Goal: Transaction & Acquisition: Subscribe to service/newsletter

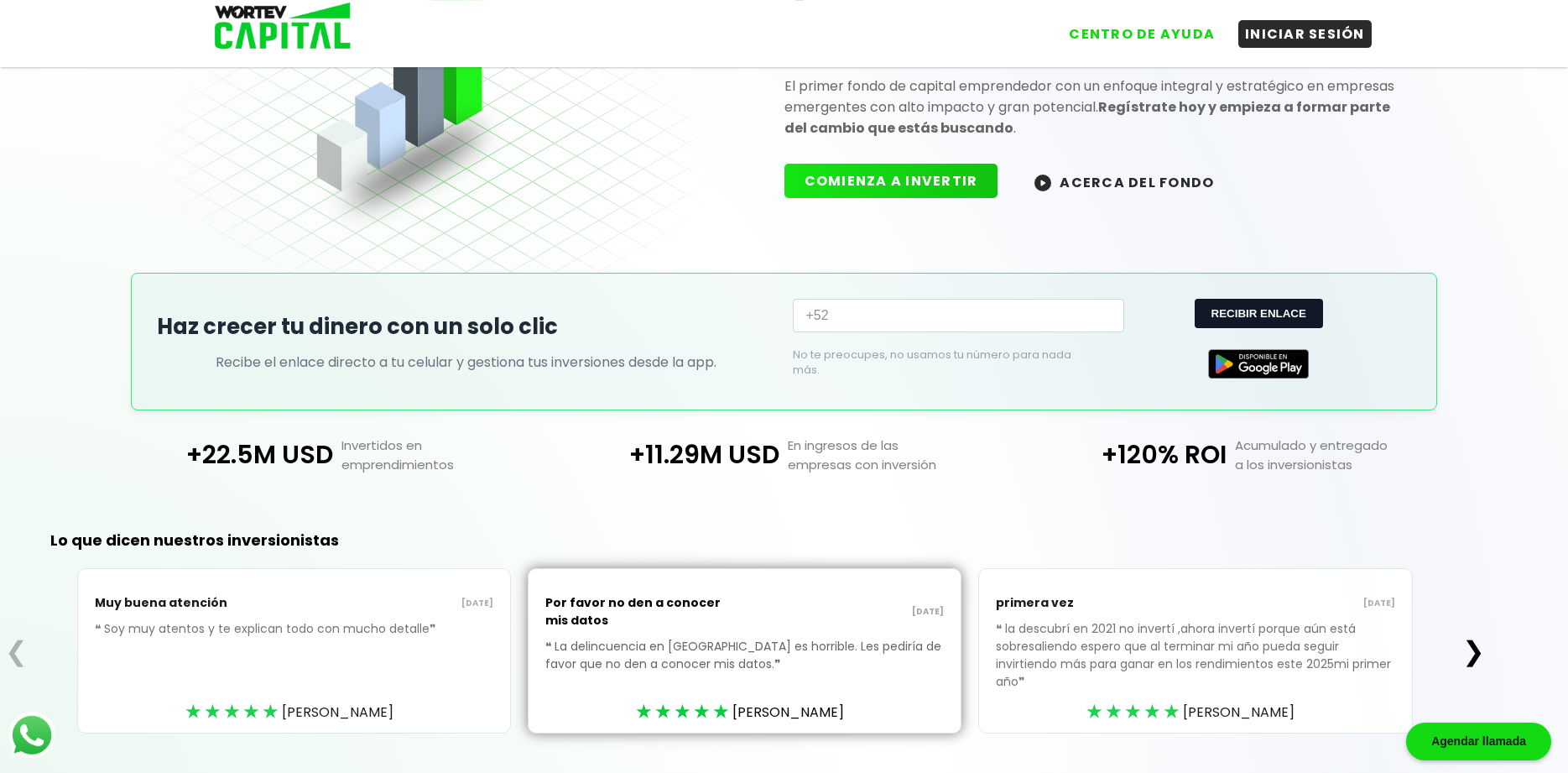
scroll to position [196, 0]
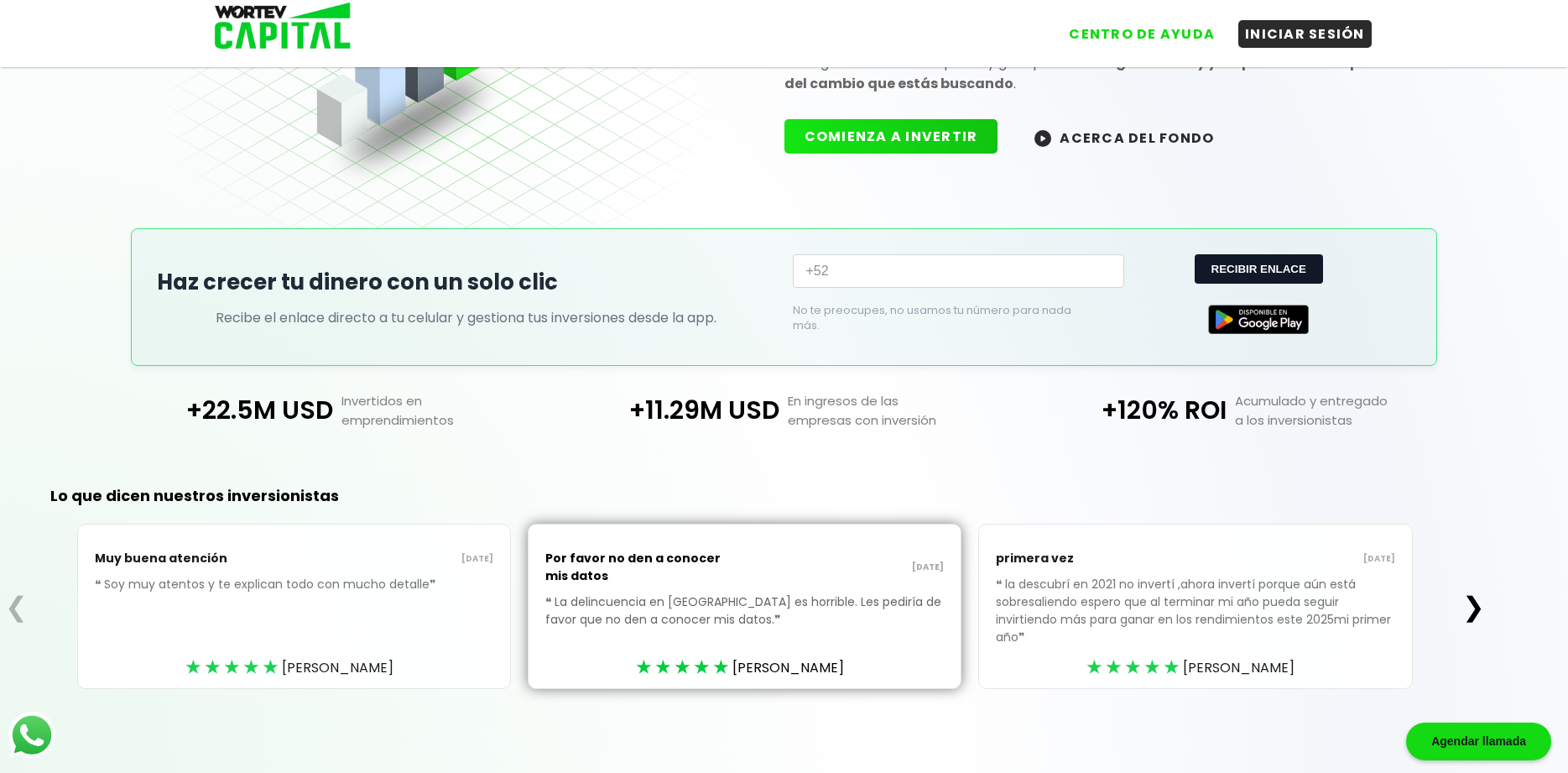
click at [1483, 599] on button "❯" at bounding box center [1473, 607] width 33 height 33
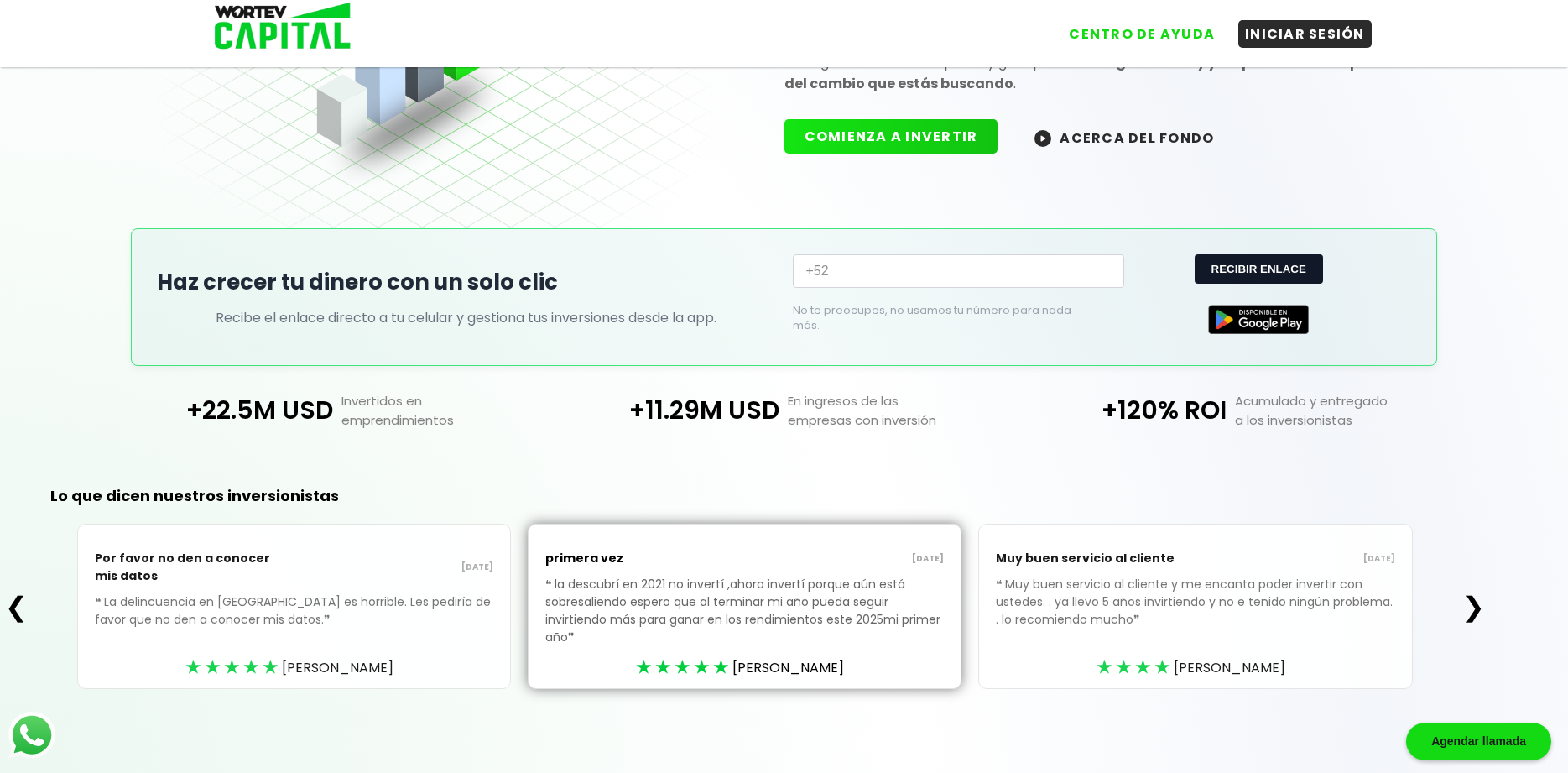
click at [1483, 599] on button "❯" at bounding box center [1473, 607] width 33 height 33
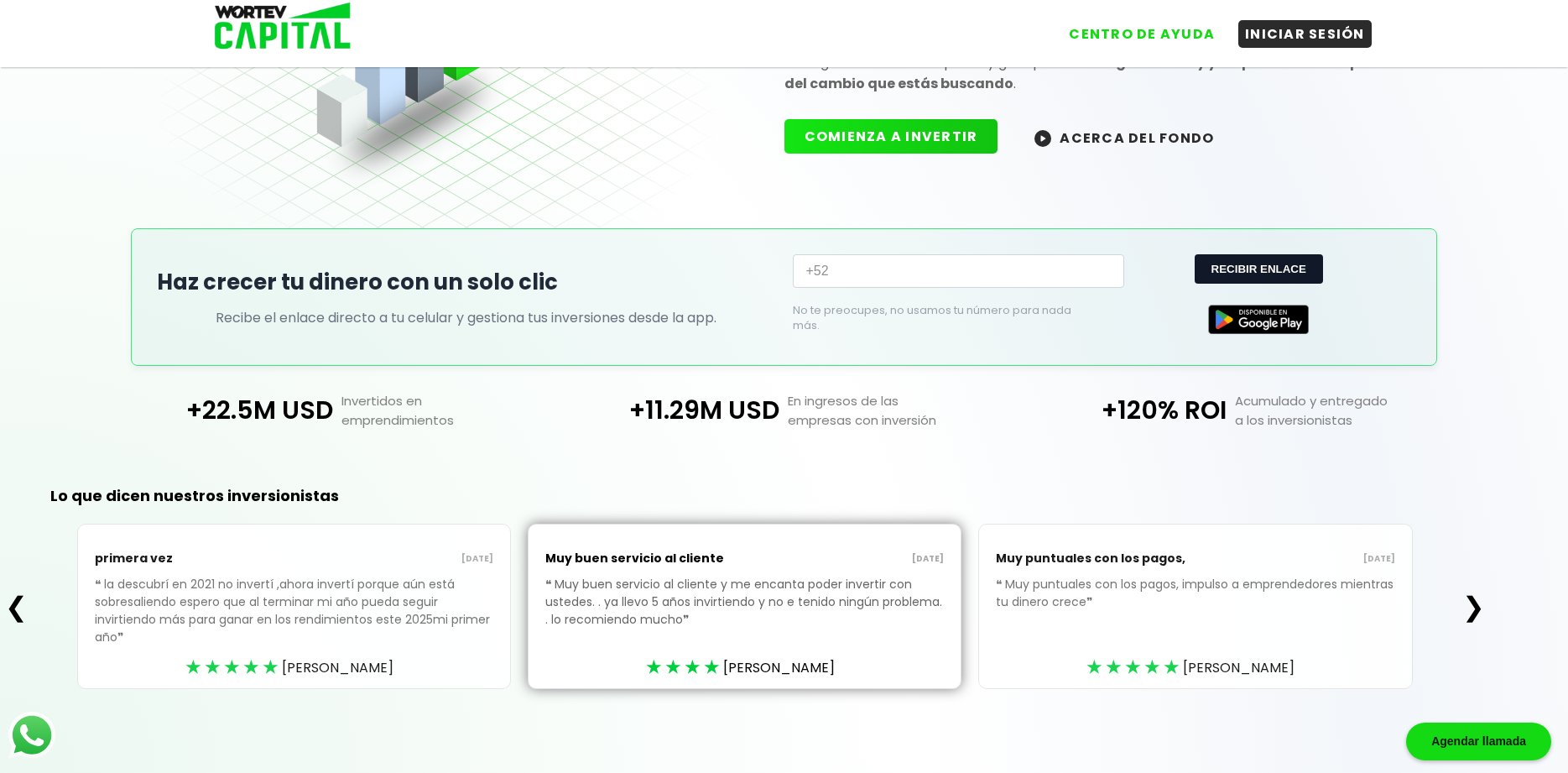
click at [1483, 599] on button "❯" at bounding box center [1473, 607] width 33 height 33
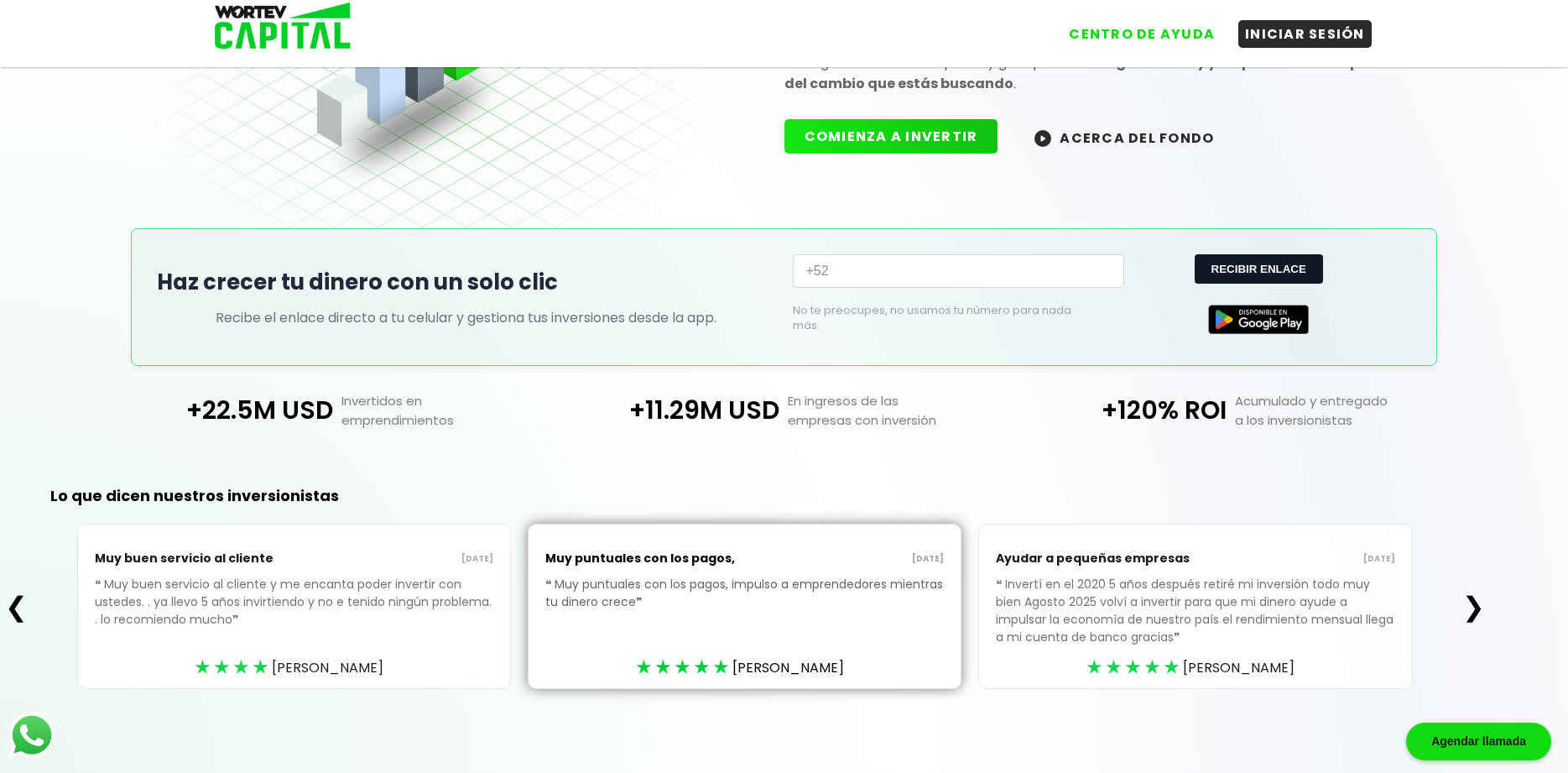
click at [1483, 599] on button "❯" at bounding box center [1473, 607] width 33 height 33
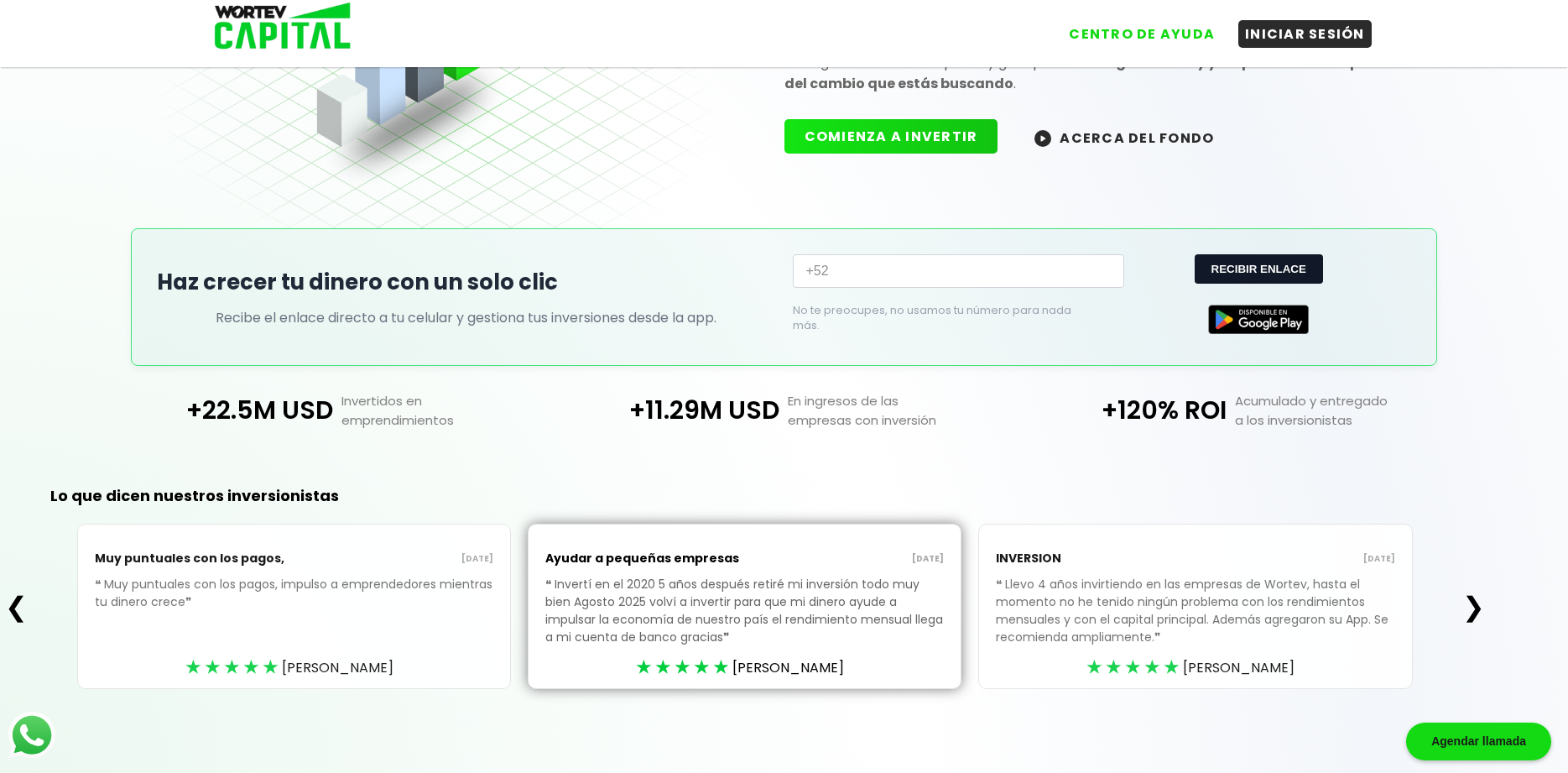
click at [1483, 599] on button "❯" at bounding box center [1473, 607] width 33 height 33
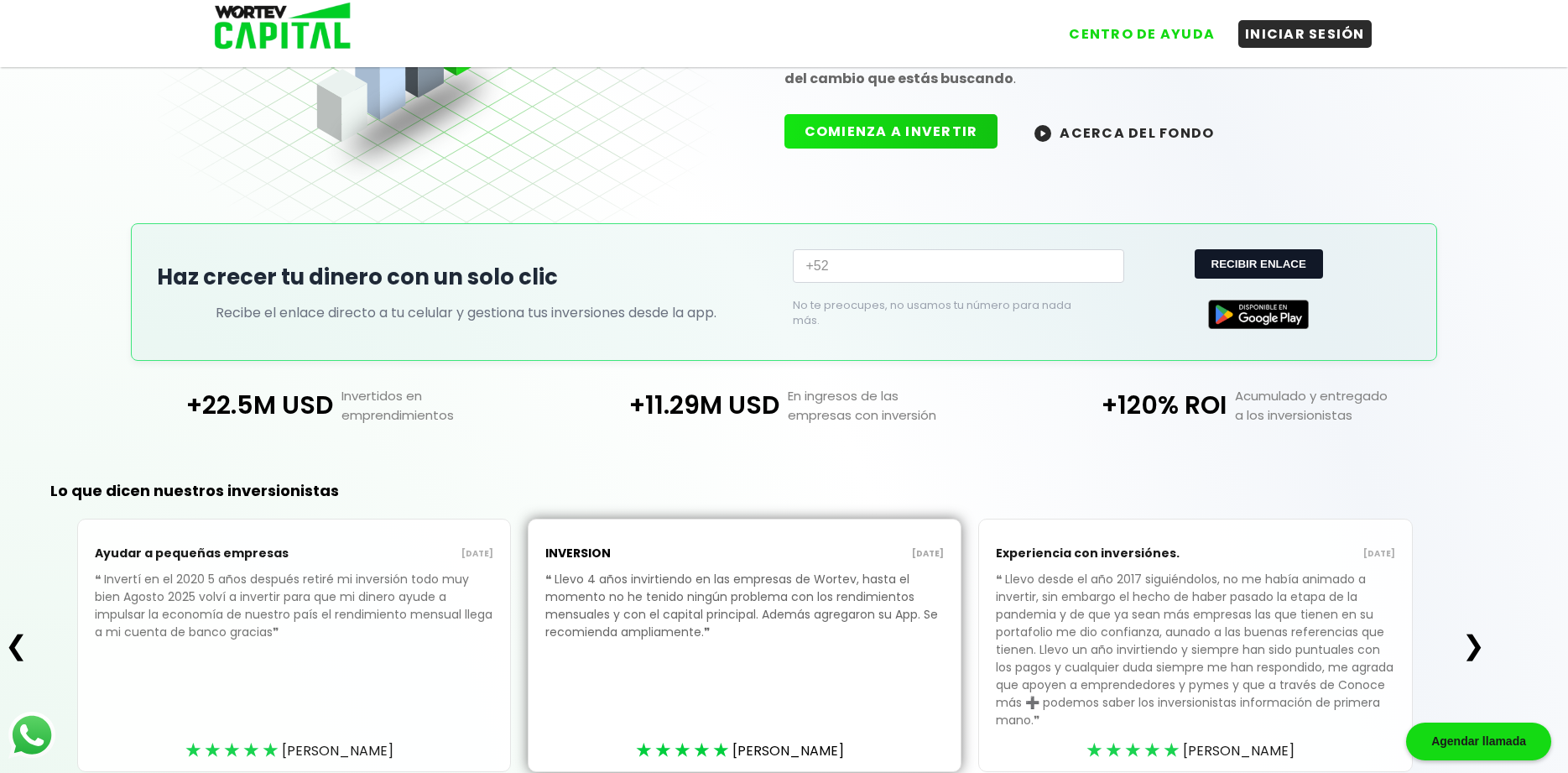
click at [1483, 599] on div "❮ Ayudar a pequeñas empresas [DATE] ❝ Invertí en el 2020 5 años después retiré …" at bounding box center [745, 645] width 1490 height 254
click at [1483, 652] on button "❯" at bounding box center [1473, 645] width 33 height 33
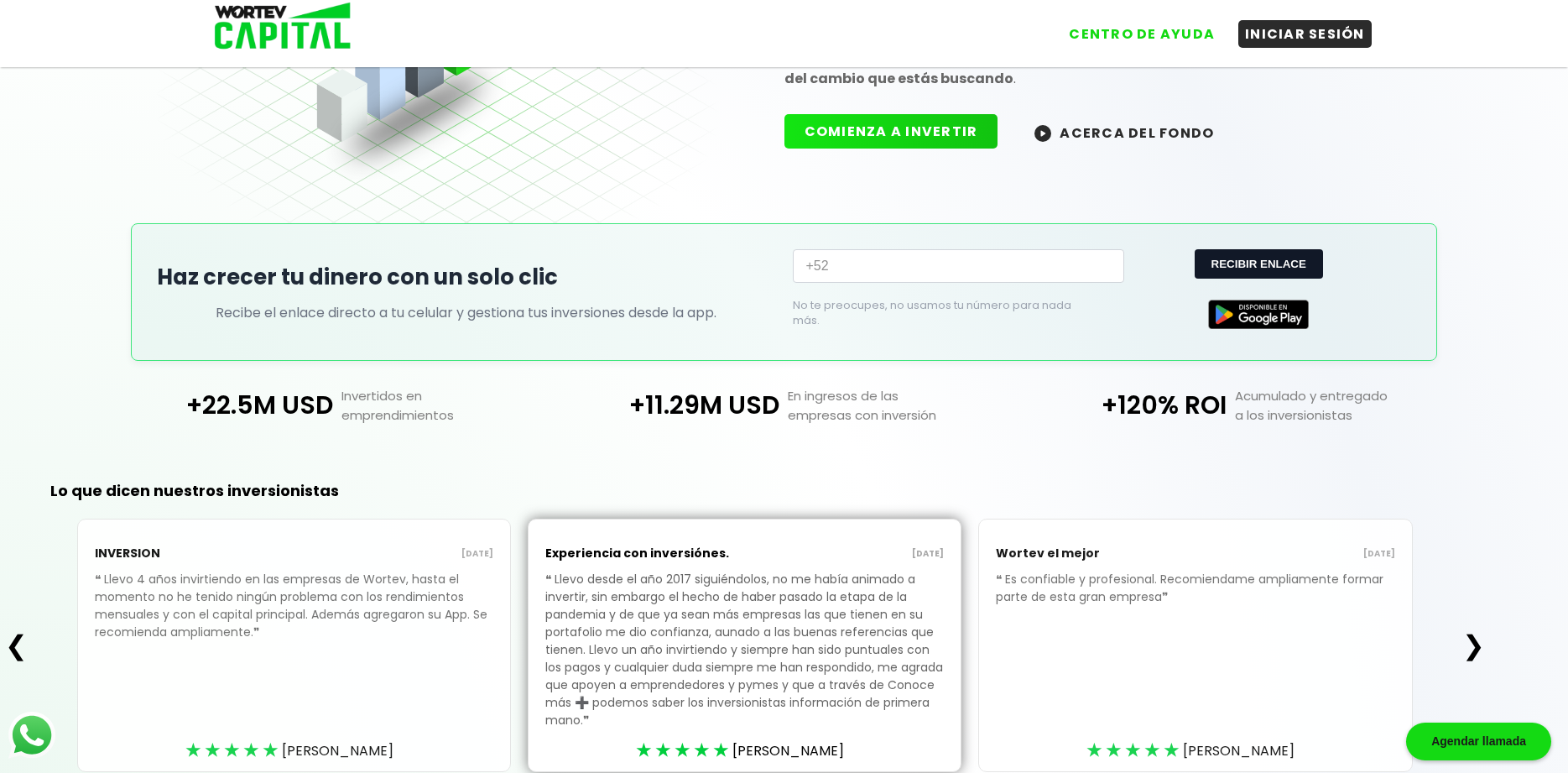
click at [1483, 652] on button "❯" at bounding box center [1473, 645] width 33 height 33
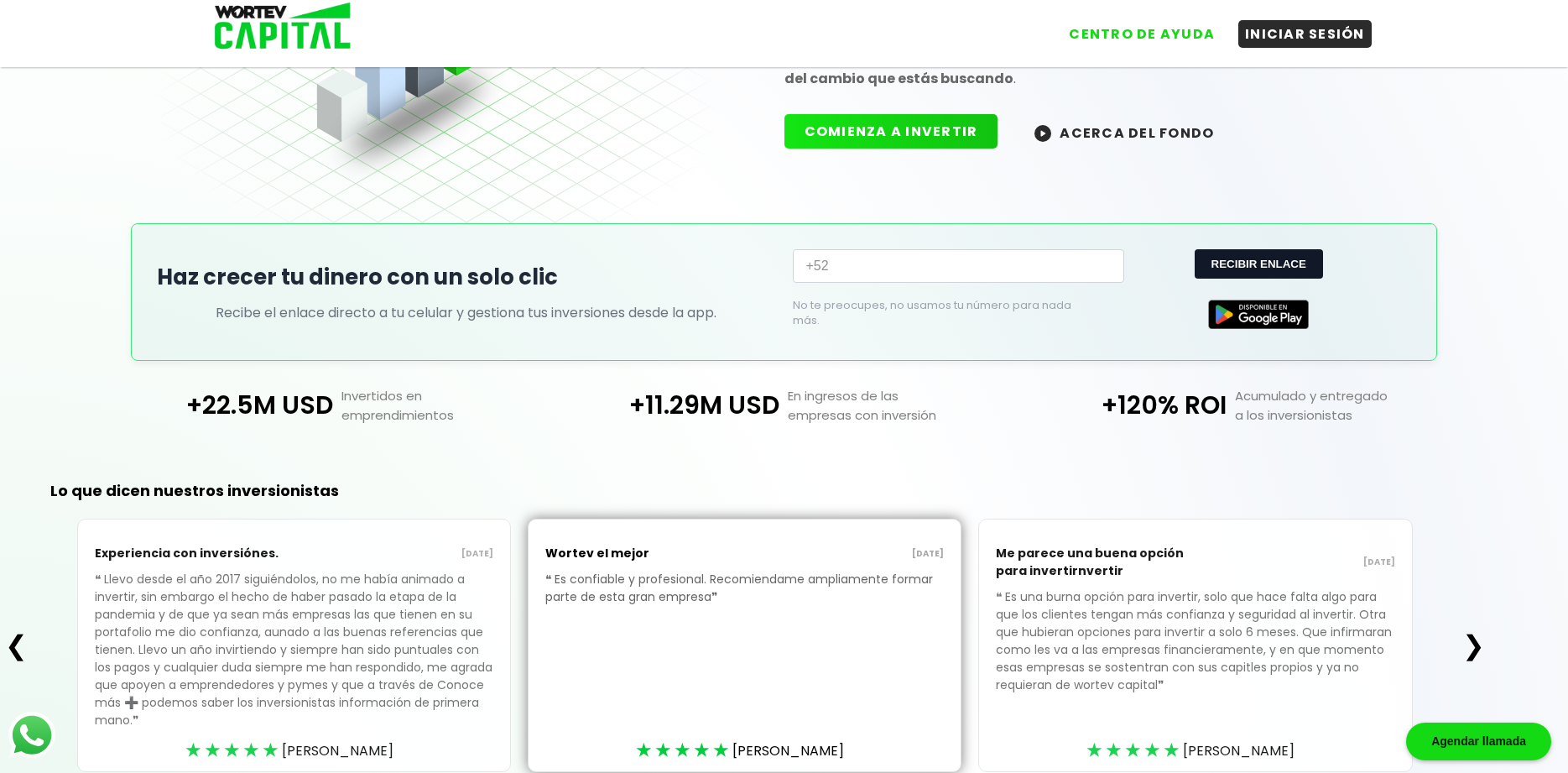
click at [1483, 652] on button "❯" at bounding box center [1473, 645] width 33 height 33
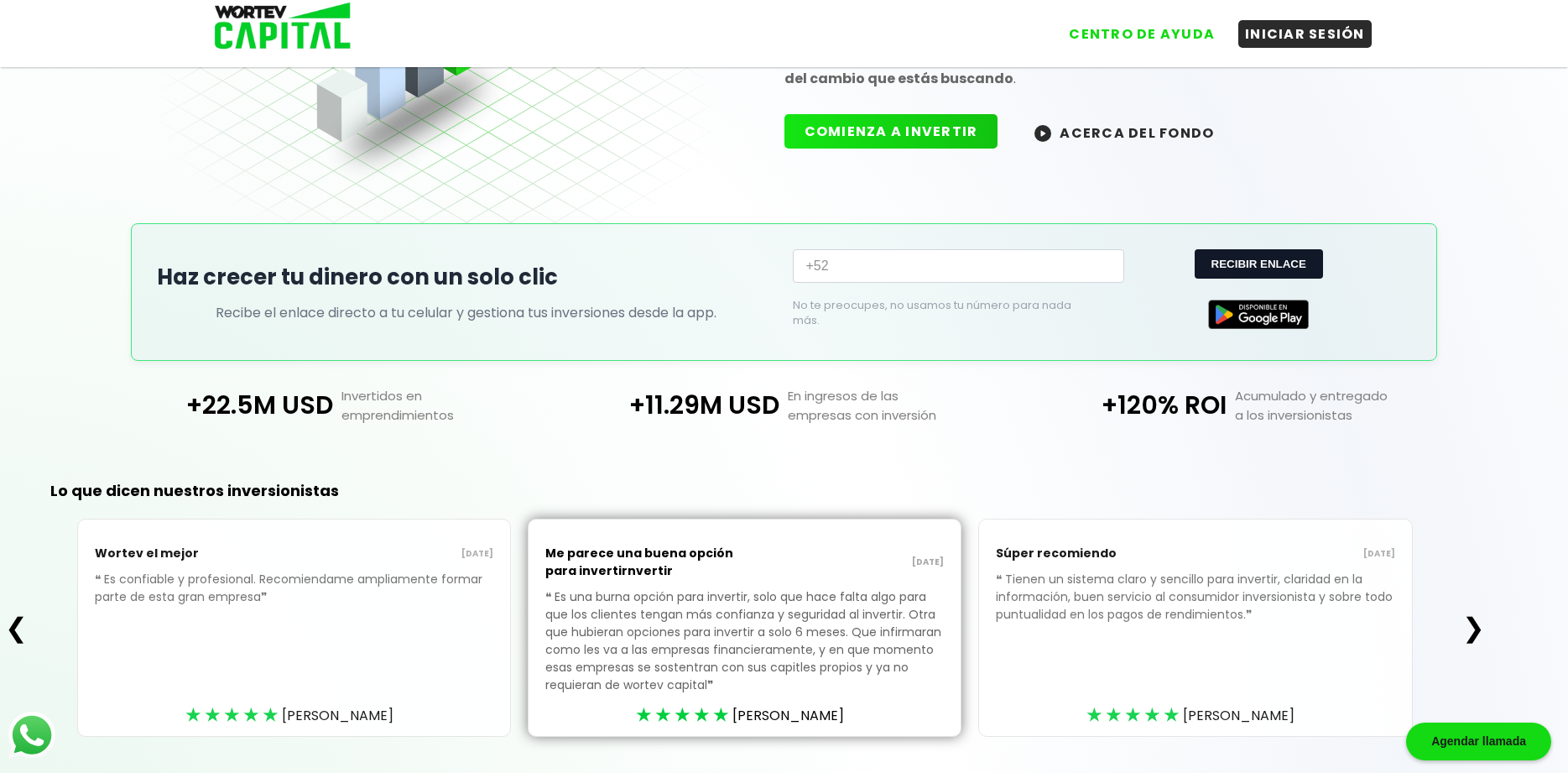
click at [1483, 652] on div "❮ Wortev el mejor [DATE] ❝ Es confiable y profesional. Recomiendame ampliamente…" at bounding box center [745, 628] width 1490 height 218
click at [860, 129] on button "COMIENZA A INVERTIR" at bounding box center [891, 128] width 214 height 34
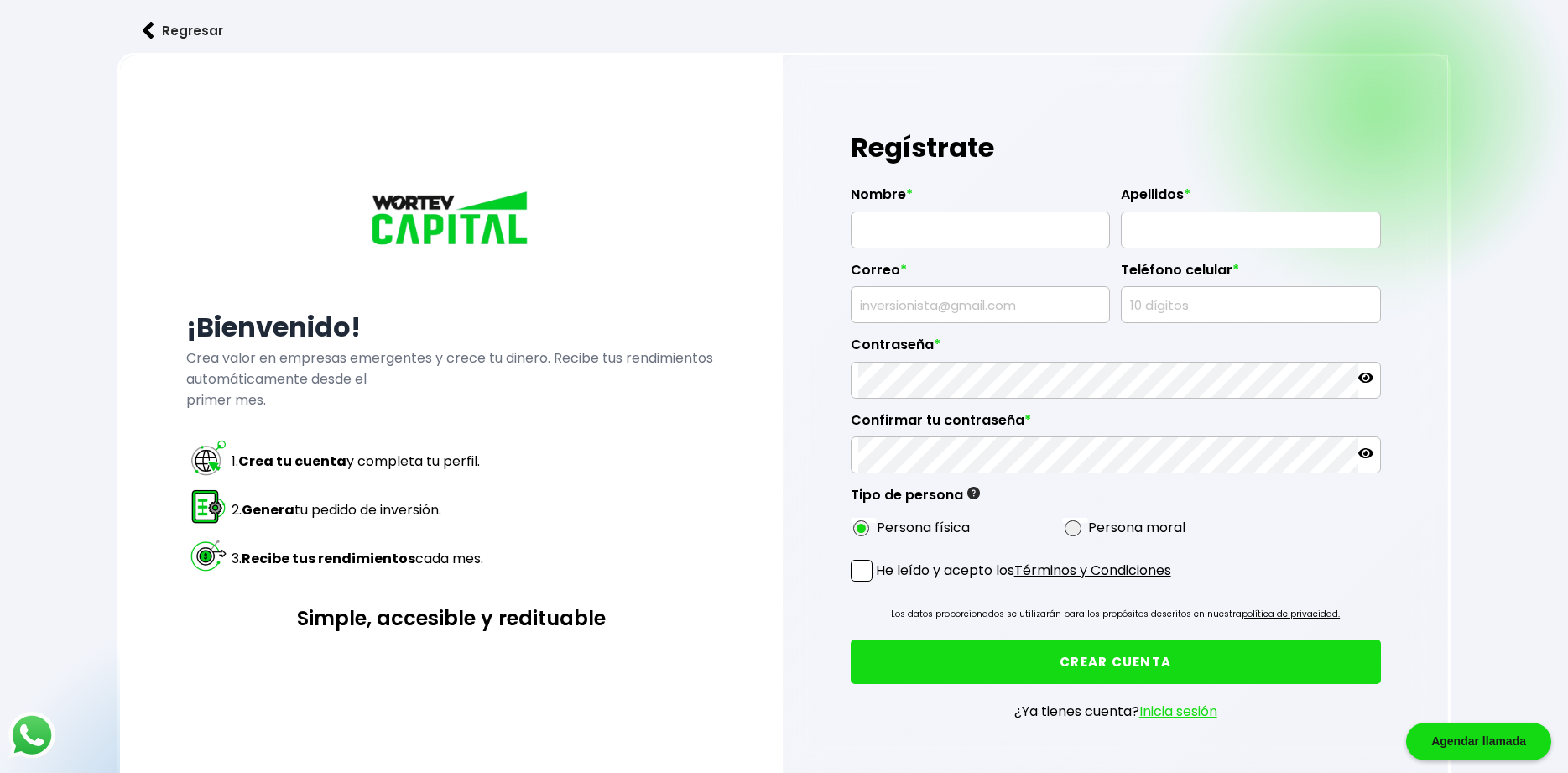
click at [1012, 230] on input "text" at bounding box center [981, 230] width 245 height 35
type input "M"
type input "[PERSON_NAME]"
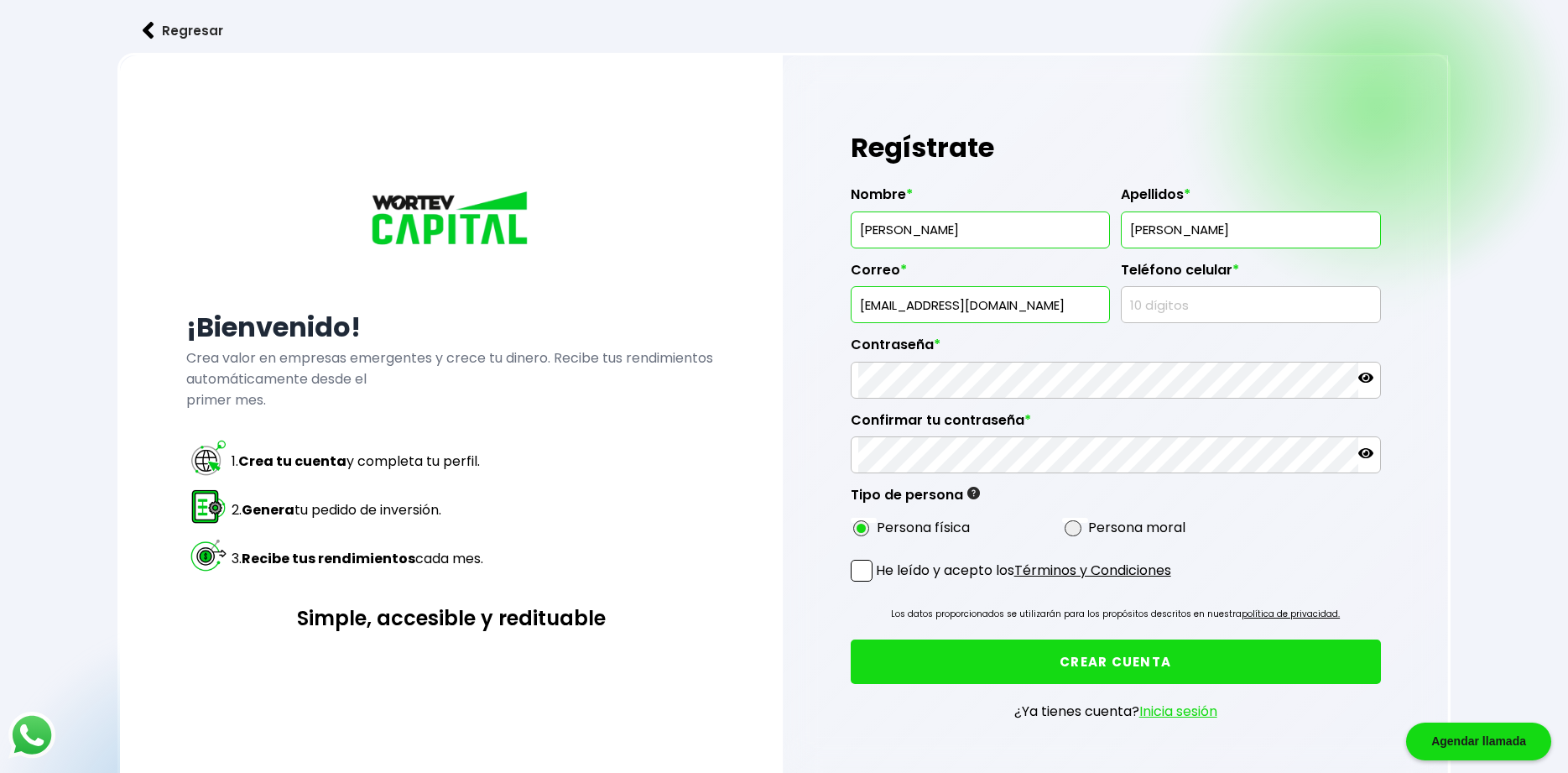
type input "[EMAIL_ADDRESS][DOMAIN_NAME]"
type input "5554164445"
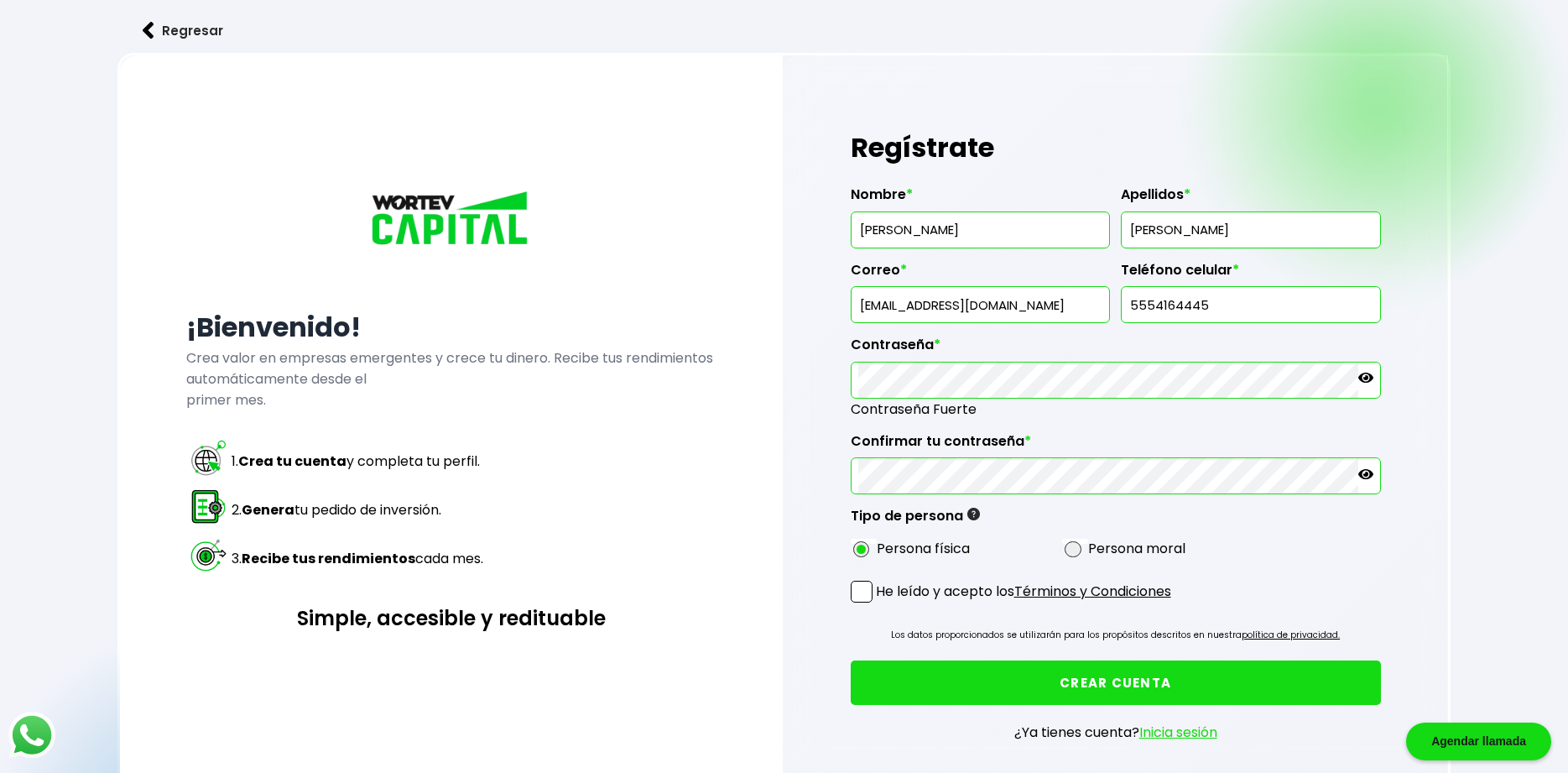
click at [864, 584] on span at bounding box center [861, 591] width 22 height 22
click at [880, 604] on input "He leído y acepto los Términos y Condiciones" at bounding box center [880, 604] width 0 height 0
click at [919, 672] on button "CREAR CUENTA" at bounding box center [1115, 682] width 530 height 45
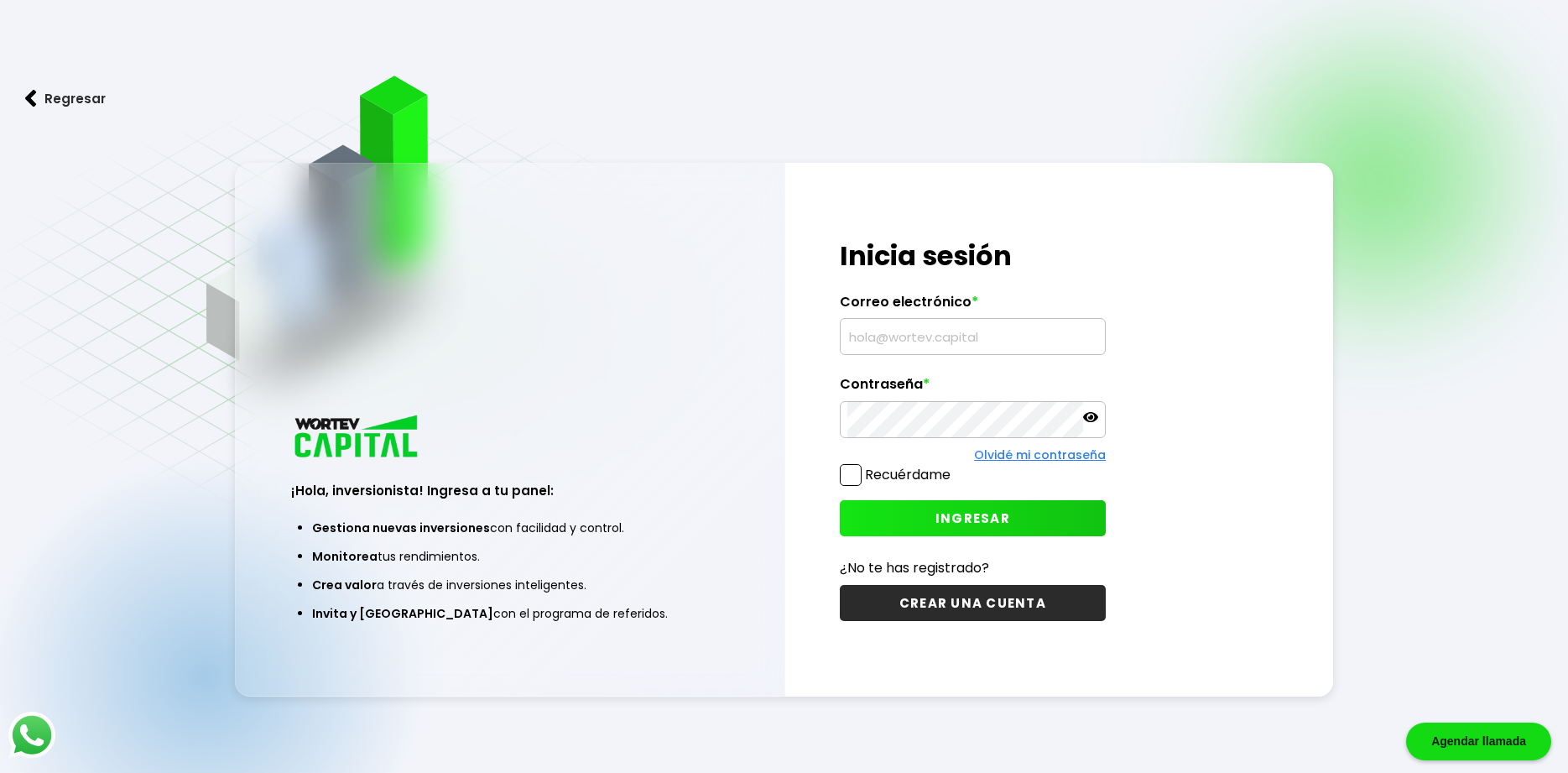
click at [924, 341] on input "text" at bounding box center [972, 336] width 251 height 35
type input "[EMAIL_ADDRESS][DOMAIN_NAME]"
click at [858, 484] on span at bounding box center [850, 475] width 22 height 22
click at [953, 467] on input "Recuérdame" at bounding box center [953, 467] width 0 height 0
click at [893, 520] on button "INGRESAR" at bounding box center [973, 518] width 266 height 36
